Goal: Information Seeking & Learning: Learn about a topic

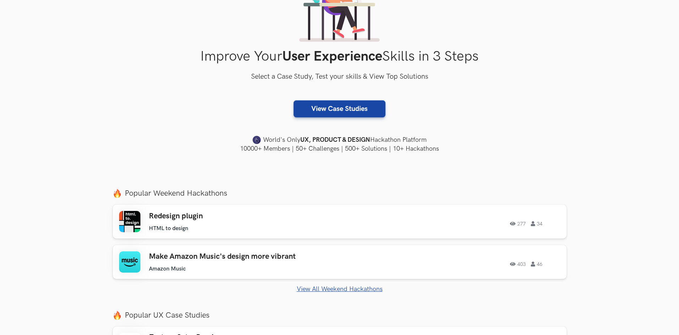
scroll to position [106, 0]
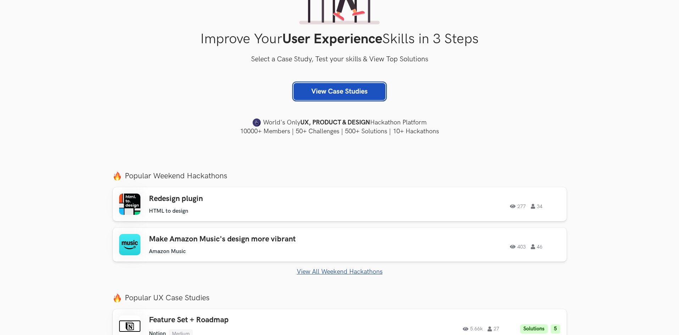
click at [358, 93] on link "View Case Studies" at bounding box center [340, 91] width 92 height 17
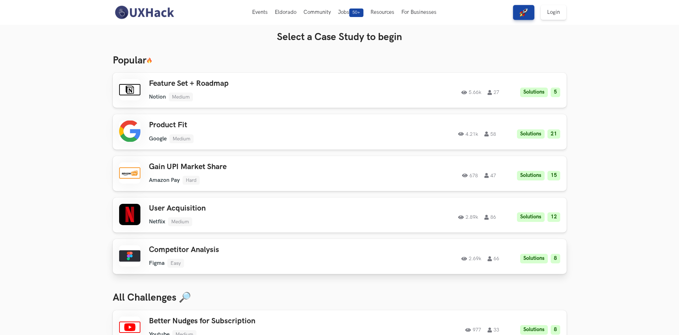
click at [225, 260] on ul "Figma Easy" at bounding box center [250, 263] width 202 height 9
